Goal: Task Accomplishment & Management: Manage account settings

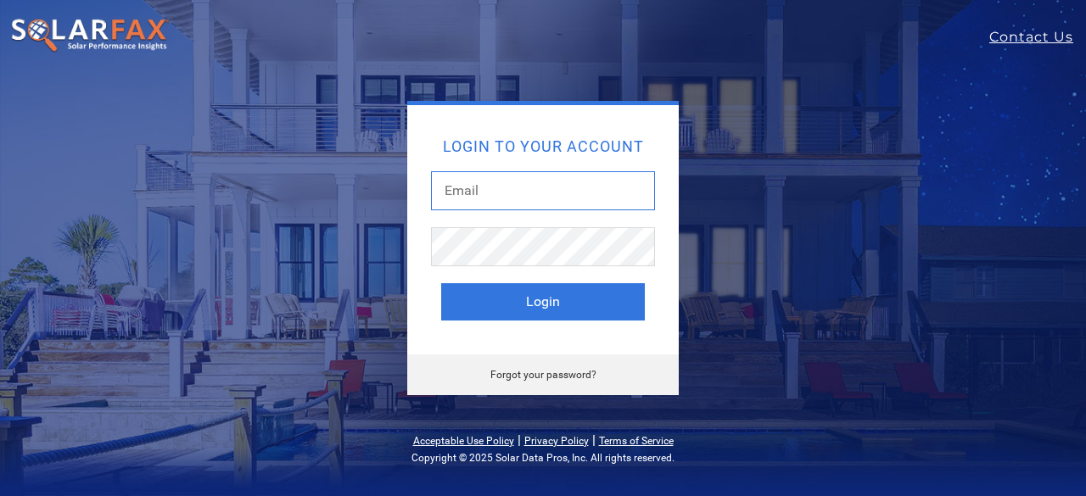
click at [512, 196] on input "text" at bounding box center [543, 190] width 224 height 39
type input "kimdrusch@gmail.com"
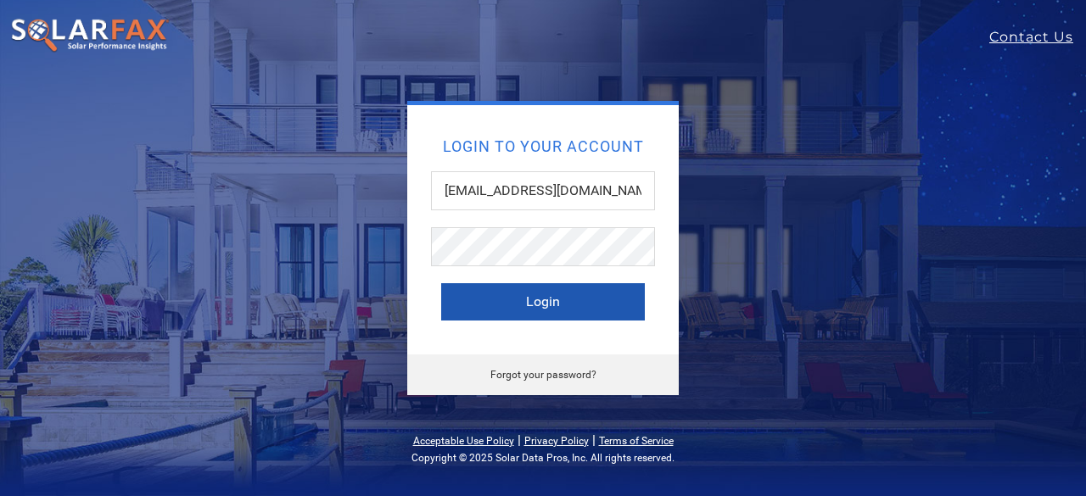
click at [557, 292] on button "Login" at bounding box center [543, 301] width 204 height 37
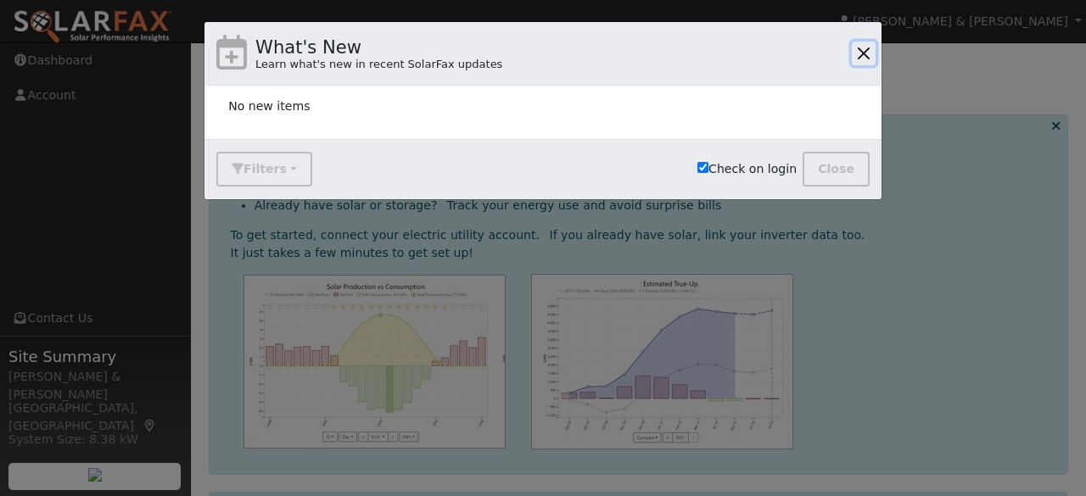
click at [862, 53] on button "button" at bounding box center [864, 54] width 24 height 24
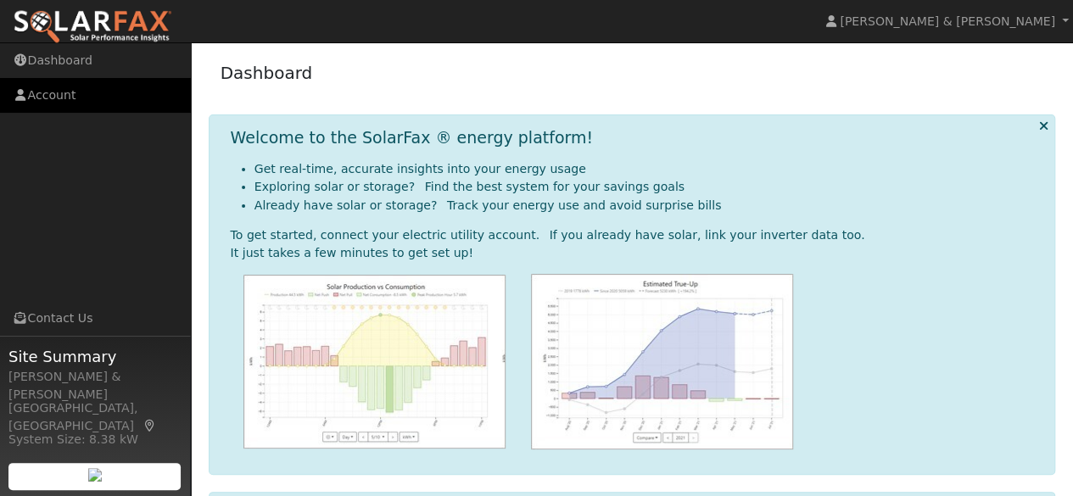
click at [44, 92] on link "Account" at bounding box center [95, 95] width 191 height 35
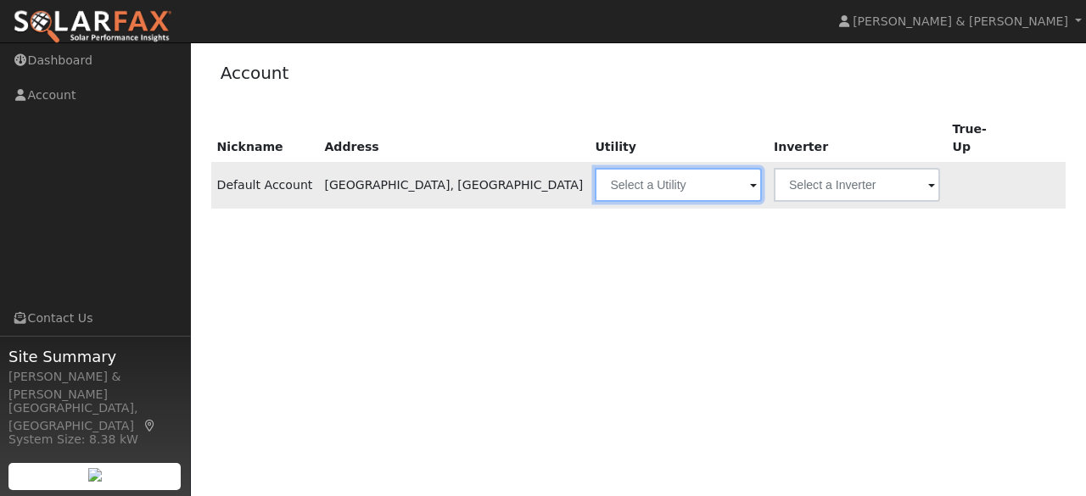
click at [685, 168] on input "text" at bounding box center [678, 185] width 166 height 34
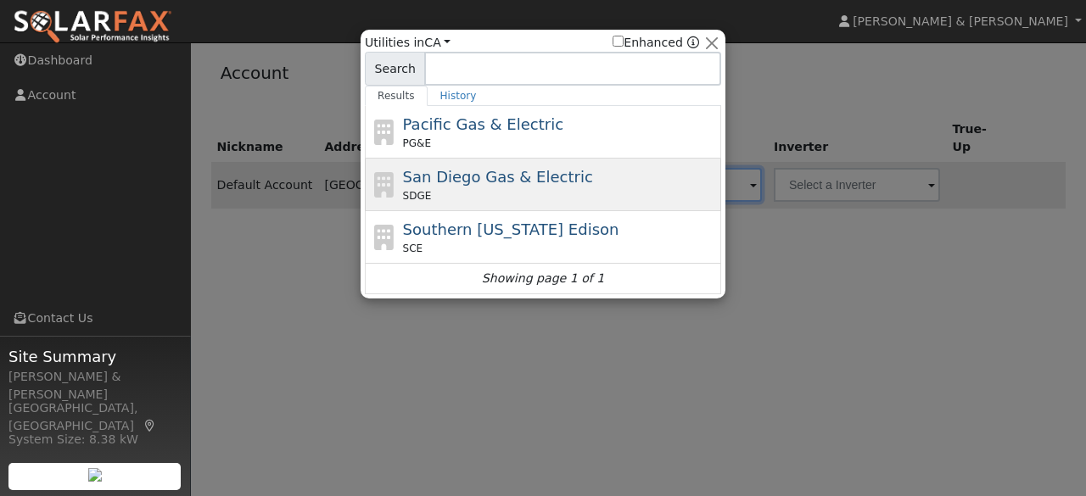
click at [414, 174] on span "San Diego Gas & Electric" at bounding box center [498, 177] width 190 height 18
type input "SDGE"
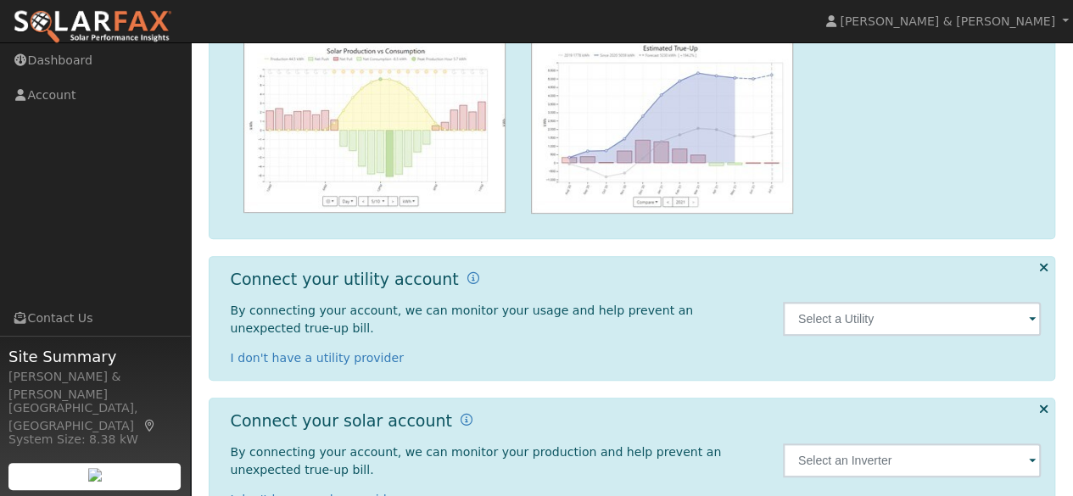
scroll to position [268, 0]
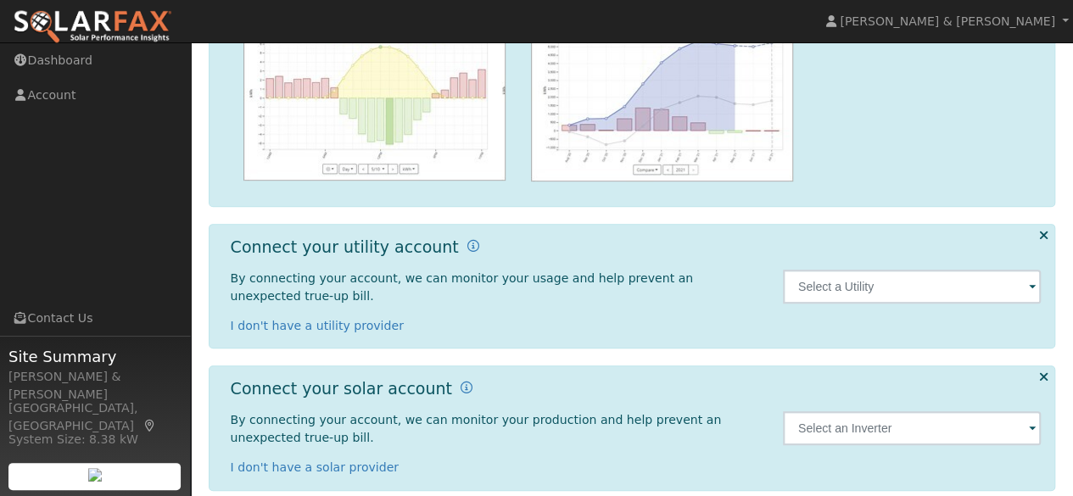
click at [1029, 281] on span at bounding box center [1032, 288] width 7 height 20
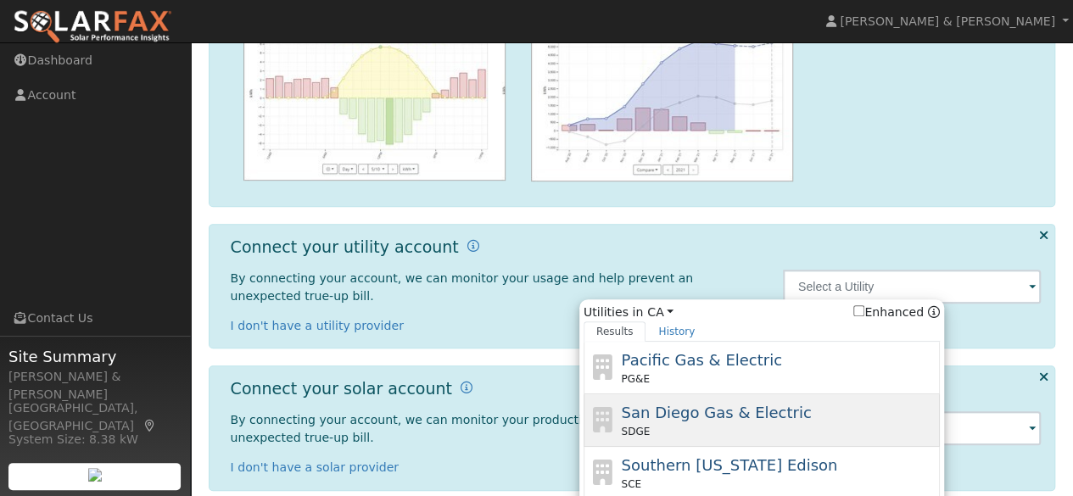
click at [724, 404] on span "San Diego Gas & Electric" at bounding box center [716, 413] width 190 height 18
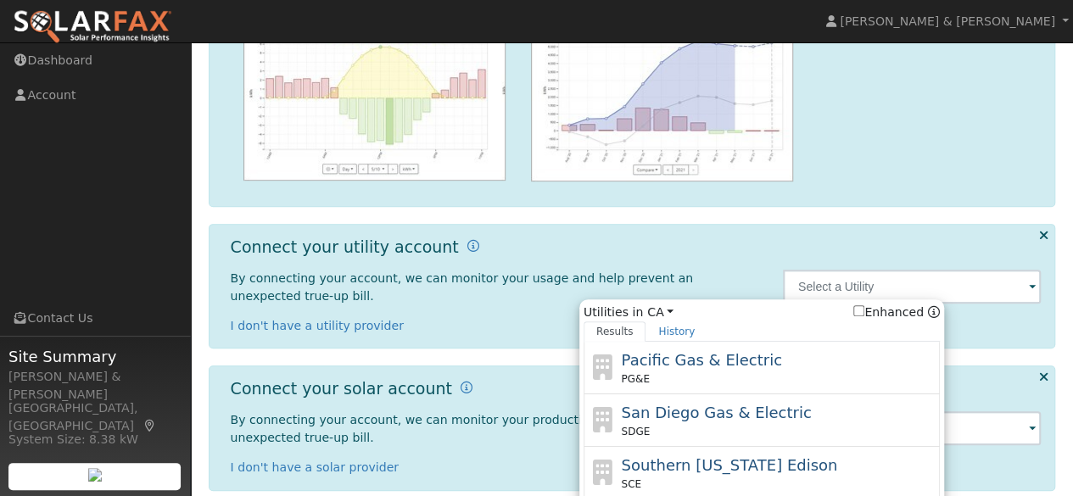
type input "SDGE"
